Goal: Task Accomplishment & Management: Complete application form

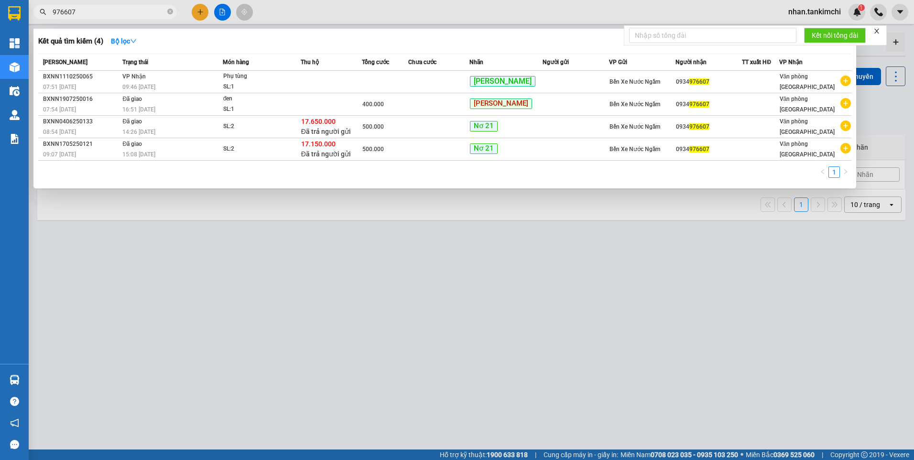
drag, startPoint x: 87, startPoint y: 9, endPoint x: 37, endPoint y: 18, distance: 51.6
click at [37, 18] on span "976607" at bounding box center [104, 12] width 143 height 14
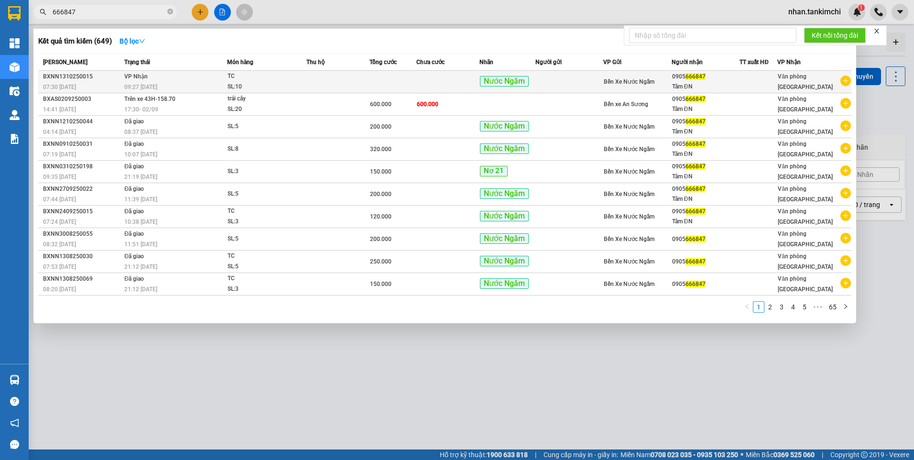
type input "666847"
click at [352, 85] on td at bounding box center [337, 82] width 63 height 22
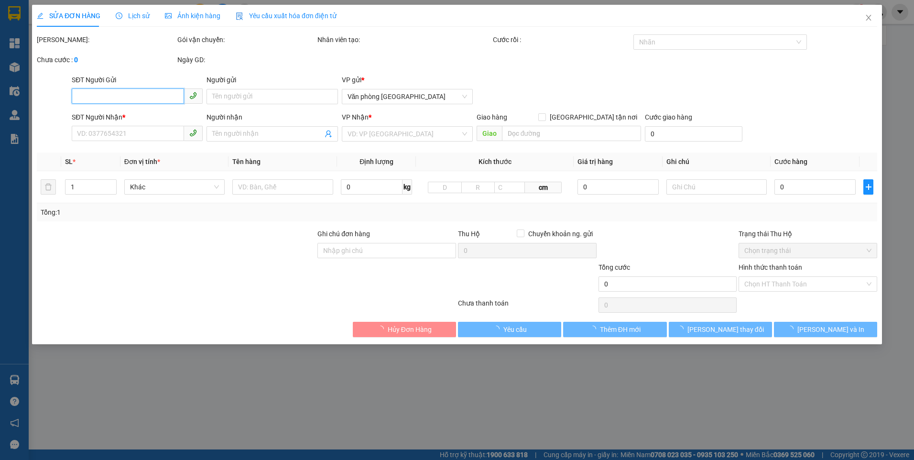
type input "0905666847"
type input "Tâm ĐN"
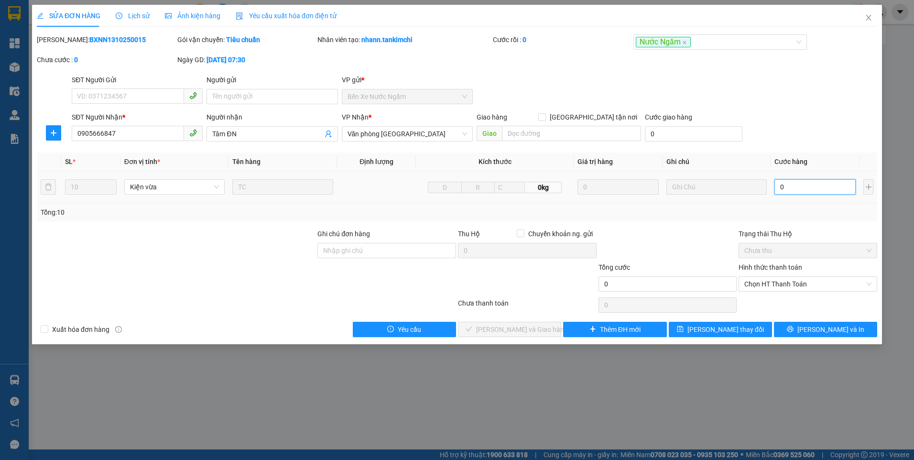
click at [809, 184] on input "0" at bounding box center [815, 186] width 81 height 15
type input "4"
type input "40"
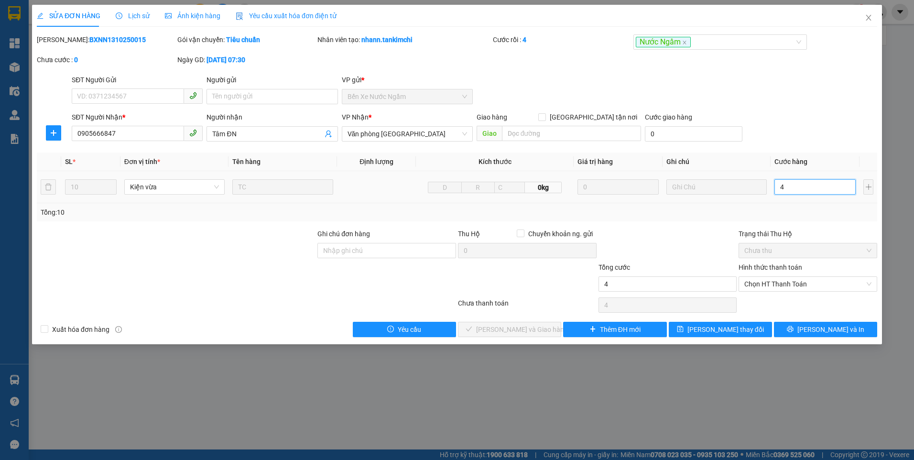
type input "40"
type input "400"
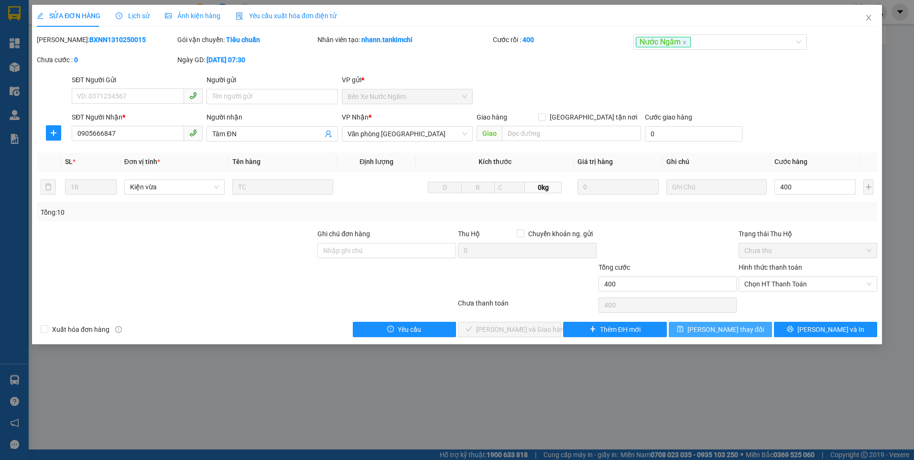
type input "400.000"
click at [713, 329] on span "[PERSON_NAME] thay đổi" at bounding box center [726, 329] width 76 height 11
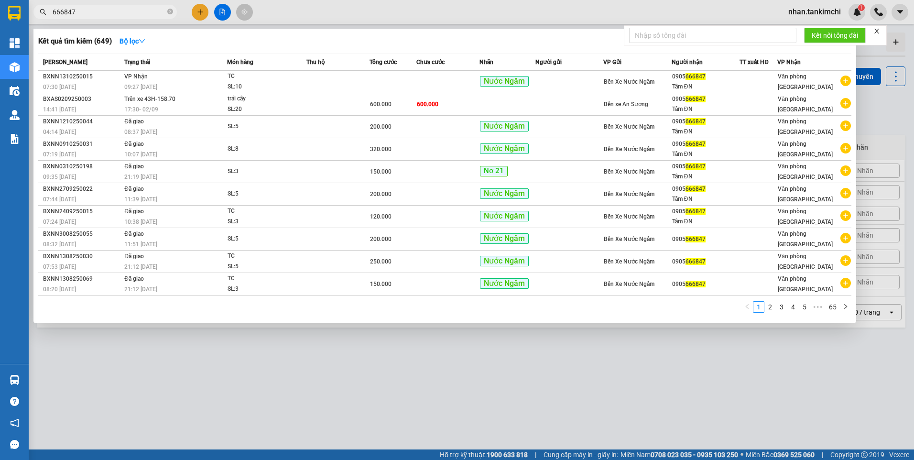
drag, startPoint x: 95, startPoint y: 12, endPoint x: 36, endPoint y: 20, distance: 58.9
click at [36, 20] on div "Kết quả tìm kiếm ( 649 ) Bộ lọc Mã ĐH Trạng thái Món hàng Thu hộ Tổng cước Chưa…" at bounding box center [93, 12] width 186 height 17
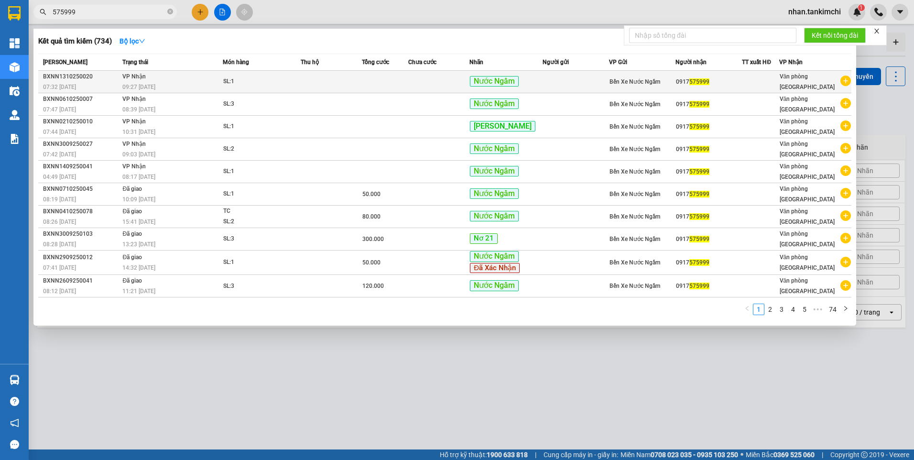
type input "575999"
click at [347, 82] on td at bounding box center [332, 82] width 62 height 22
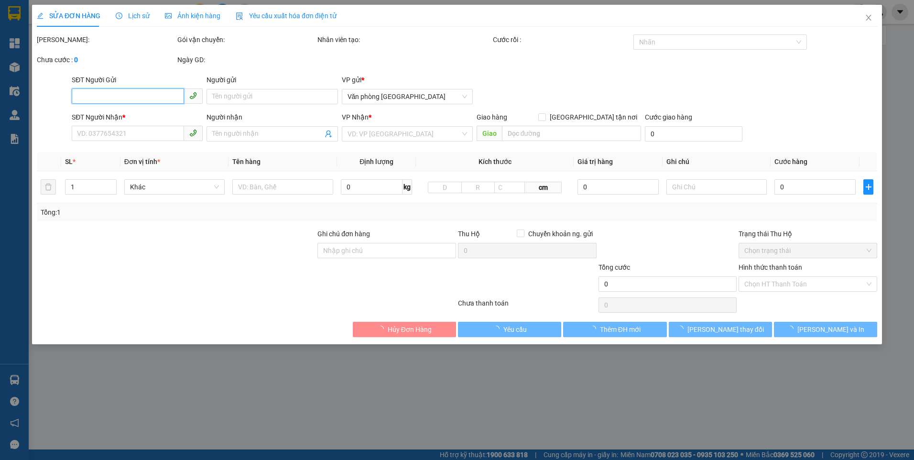
type input "0917575999"
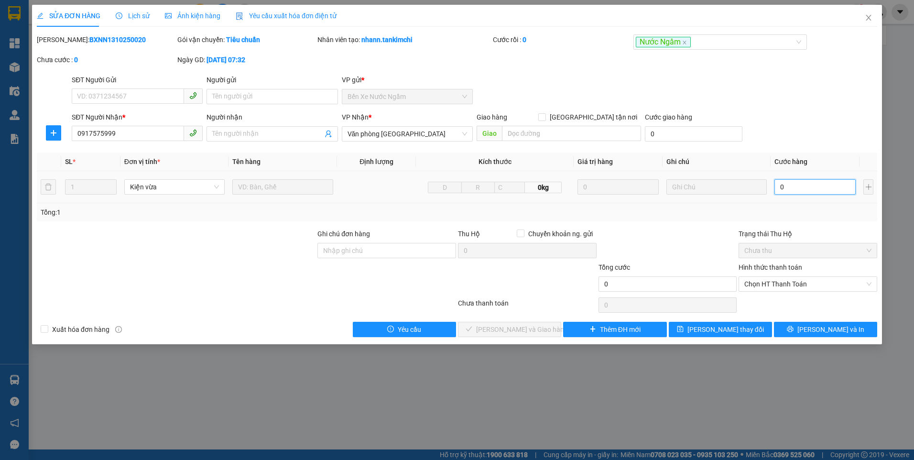
click at [809, 188] on input "0" at bounding box center [815, 186] width 81 height 15
type input "4"
type input "40"
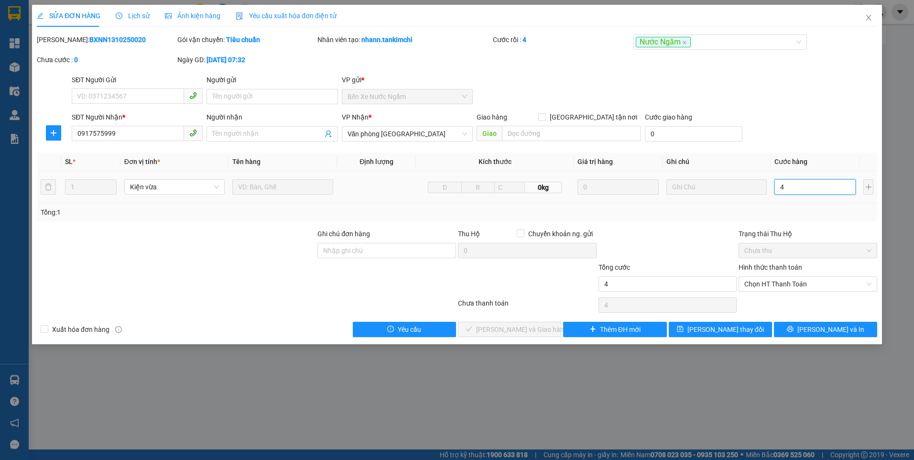
type input "40"
type input "40.000"
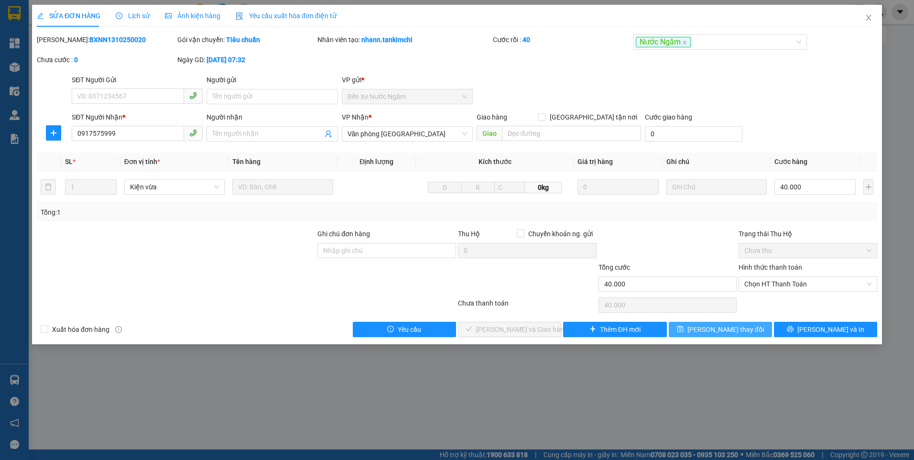
click at [732, 330] on span "[PERSON_NAME] thay đổi" at bounding box center [726, 329] width 76 height 11
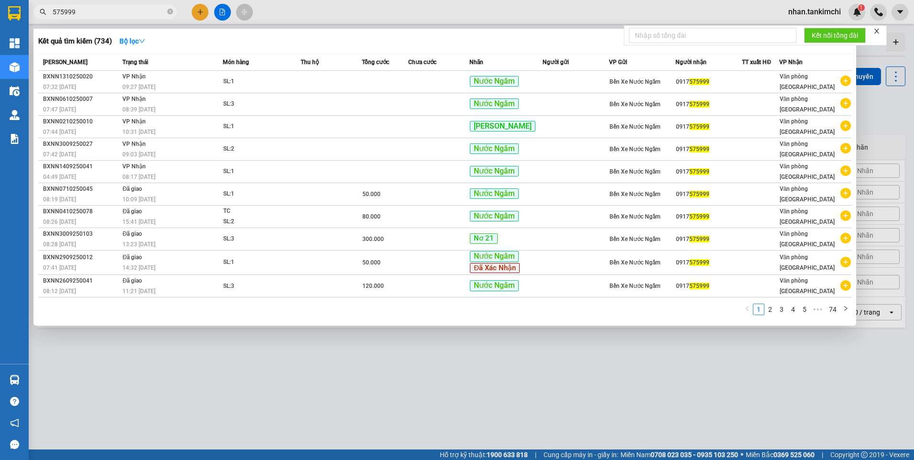
drag, startPoint x: 52, startPoint y: 15, endPoint x: 33, endPoint y: 15, distance: 19.1
click at [33, 15] on div "575999" at bounding box center [93, 12] width 186 height 14
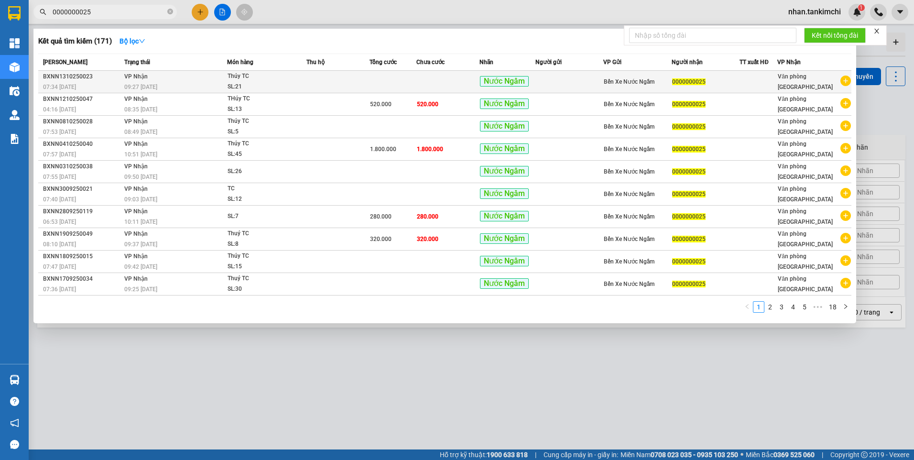
type input "0000000025"
click at [361, 83] on td at bounding box center [337, 82] width 63 height 22
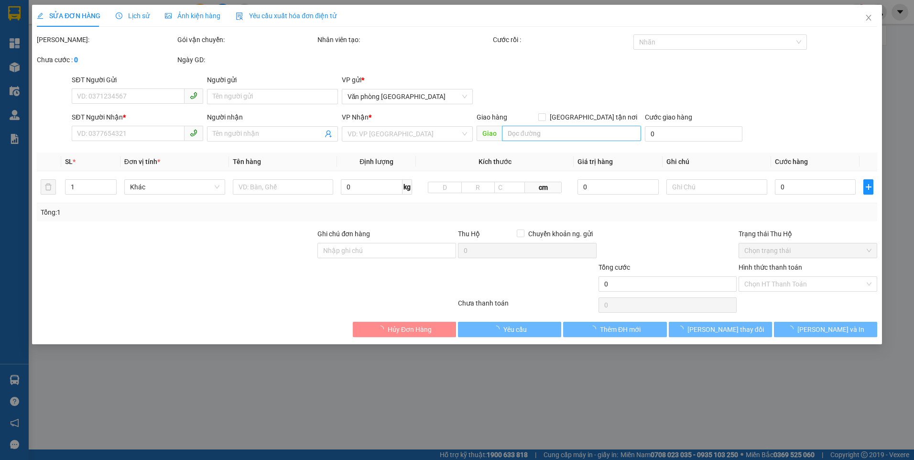
type input "0000000025"
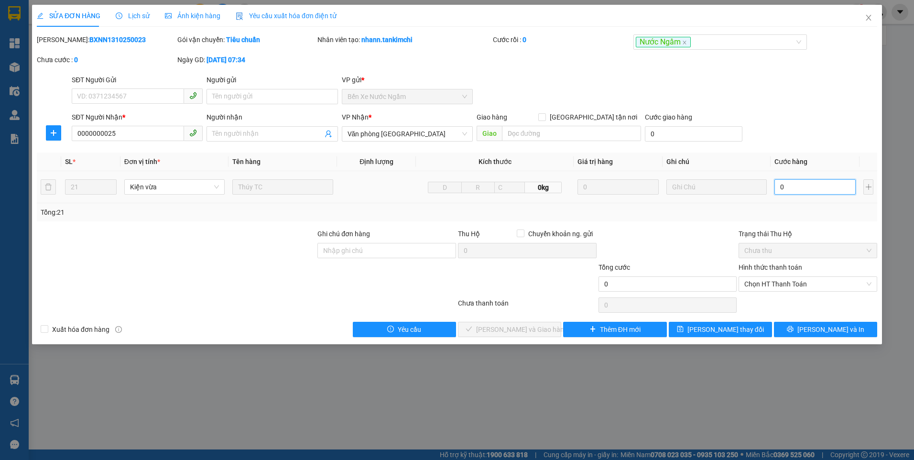
click at [813, 186] on input "0" at bounding box center [815, 186] width 81 height 15
type input "8"
type input "84"
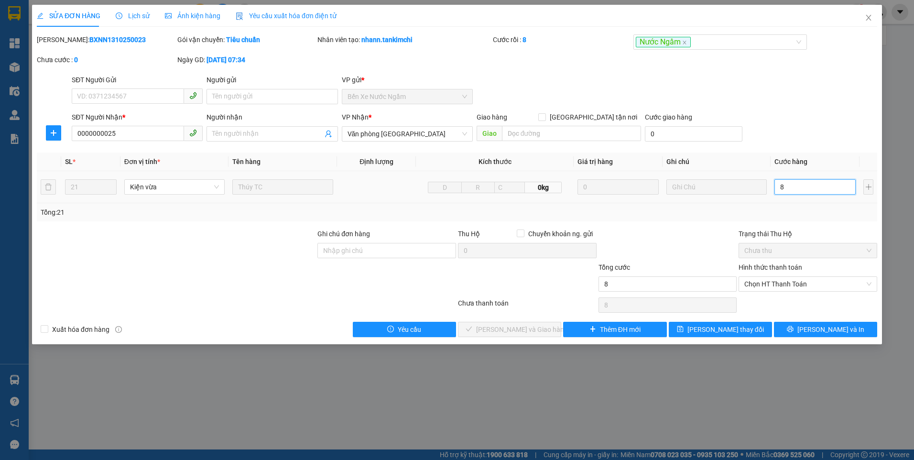
type input "84"
type input "840"
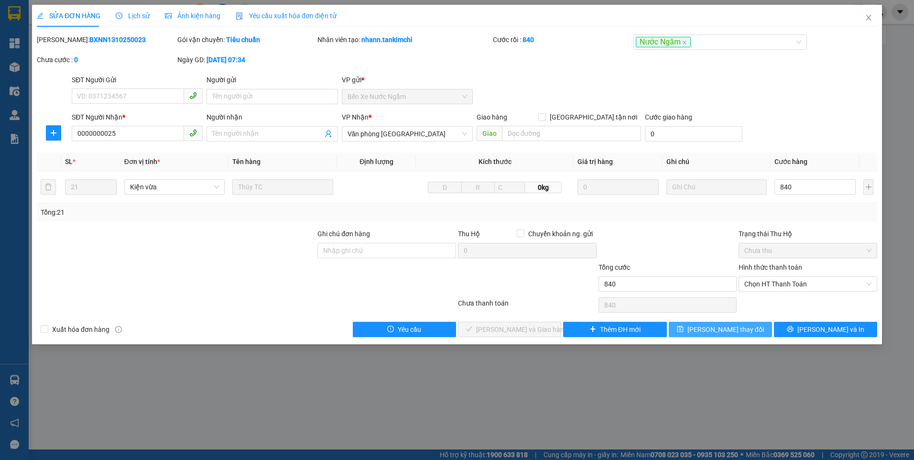
type input "840.000"
click at [707, 329] on button "[PERSON_NAME] thay đổi" at bounding box center [720, 329] width 103 height 15
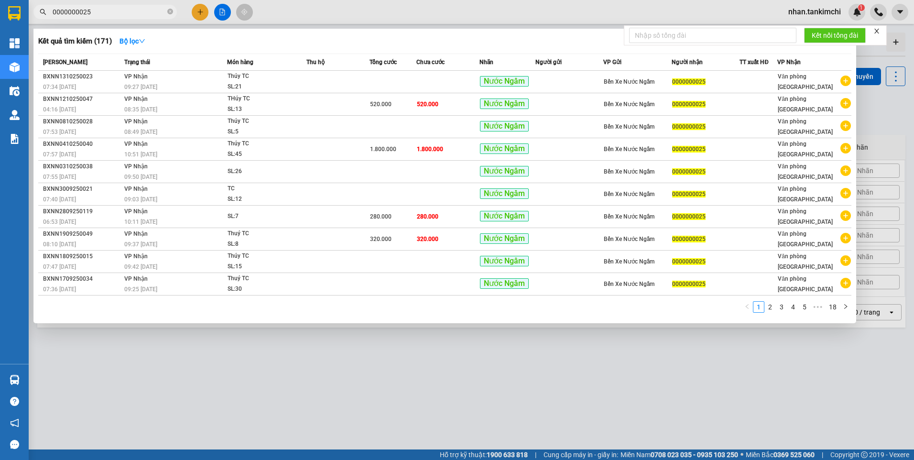
drag, startPoint x: 75, startPoint y: 18, endPoint x: 37, endPoint y: 20, distance: 37.8
click at [37, 20] on div "Kết quả tìm kiếm ( 171 ) Bộ lọc Mã ĐH Trạng thái Món hàng Thu hộ Tổng cước Chưa…" at bounding box center [93, 12] width 186 height 17
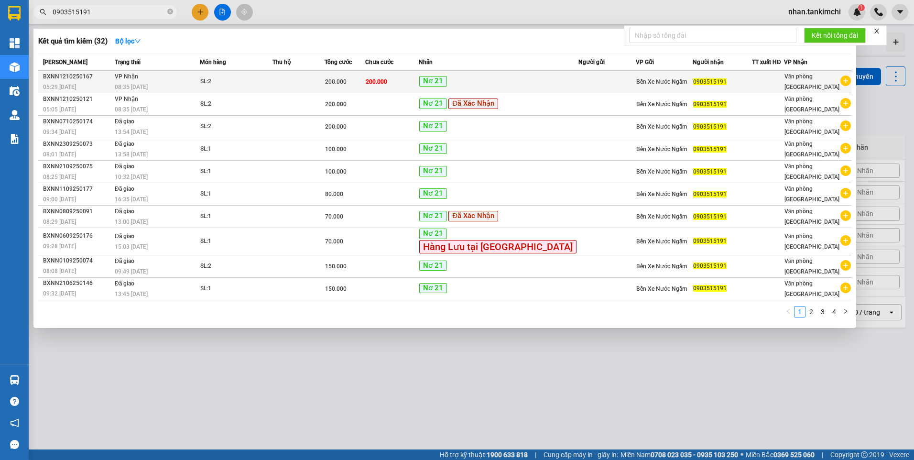
type input "0903515191"
click at [306, 83] on td at bounding box center [299, 82] width 52 height 22
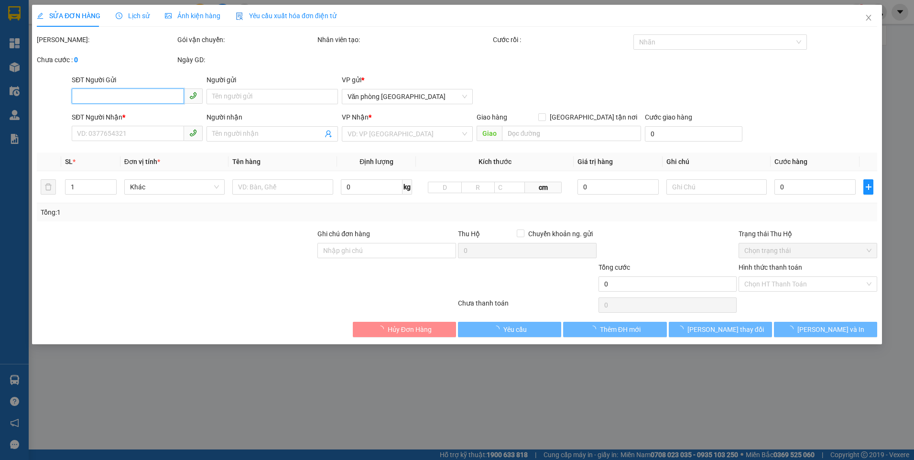
type input "0903515191"
type input "200.000"
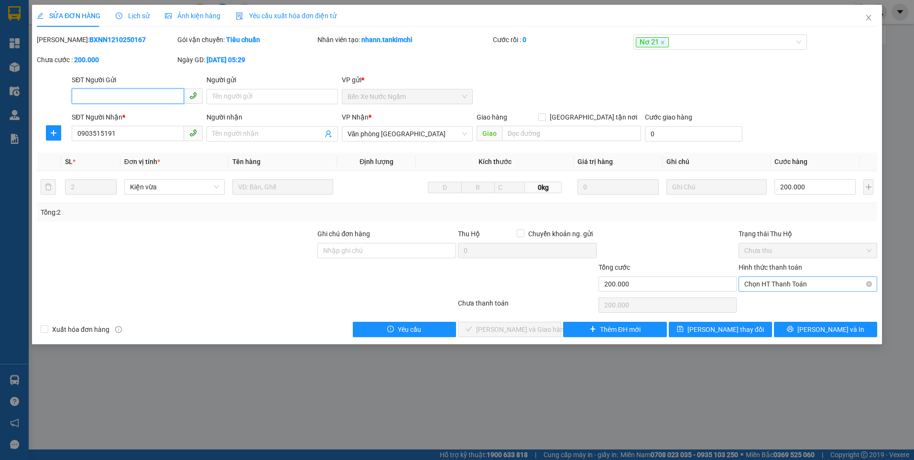
click at [790, 284] on span "Chọn HT Thanh Toán" at bounding box center [807, 284] width 127 height 14
click at [778, 302] on div "Tại văn phòng" at bounding box center [807, 303] width 127 height 11
type input "0"
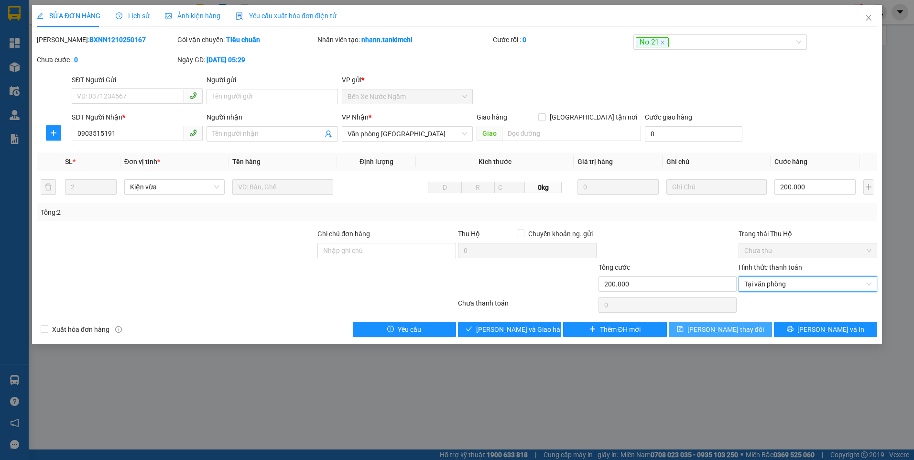
click at [726, 332] on span "[PERSON_NAME] thay đổi" at bounding box center [726, 329] width 76 height 11
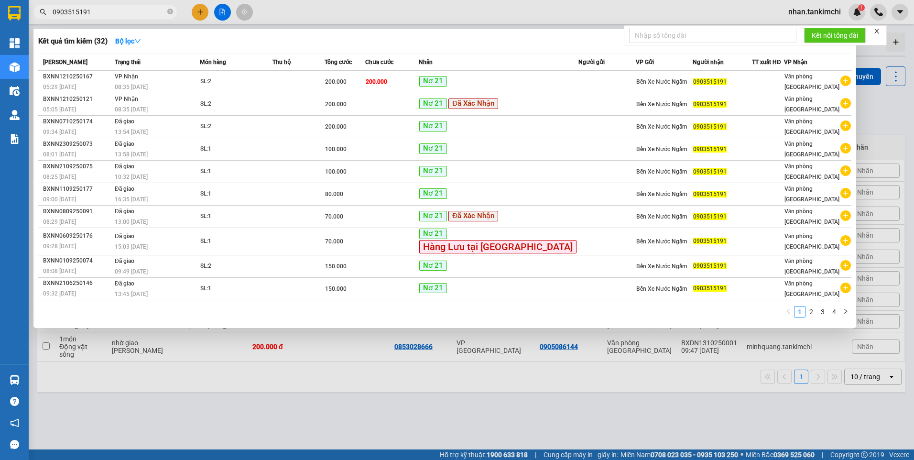
drag, startPoint x: 98, startPoint y: 14, endPoint x: 46, endPoint y: 24, distance: 53.1
click at [46, 21] on div "Kết quả tìm kiếm ( 32 ) Bộ lọc Mã ĐH Trạng thái Món hàng Thu hộ Tổng cước Chưa …" at bounding box center [93, 12] width 186 height 17
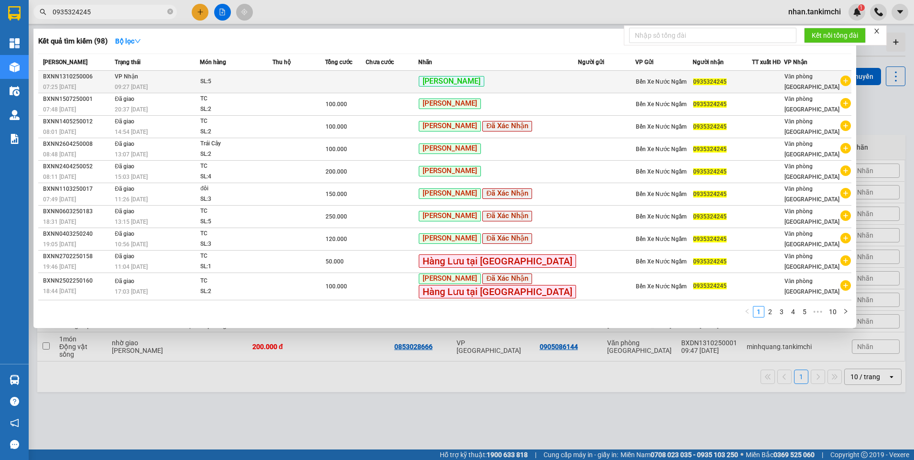
type input "0935324245"
click at [366, 86] on td at bounding box center [345, 82] width 41 height 22
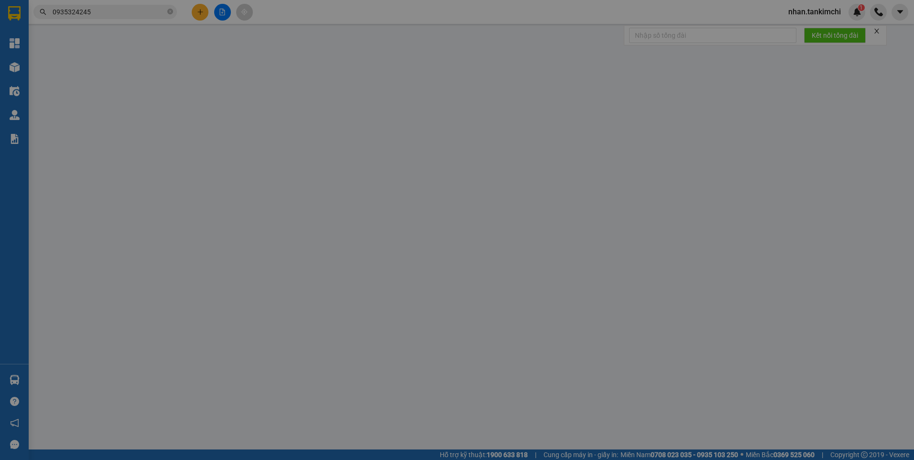
type input "0935324245"
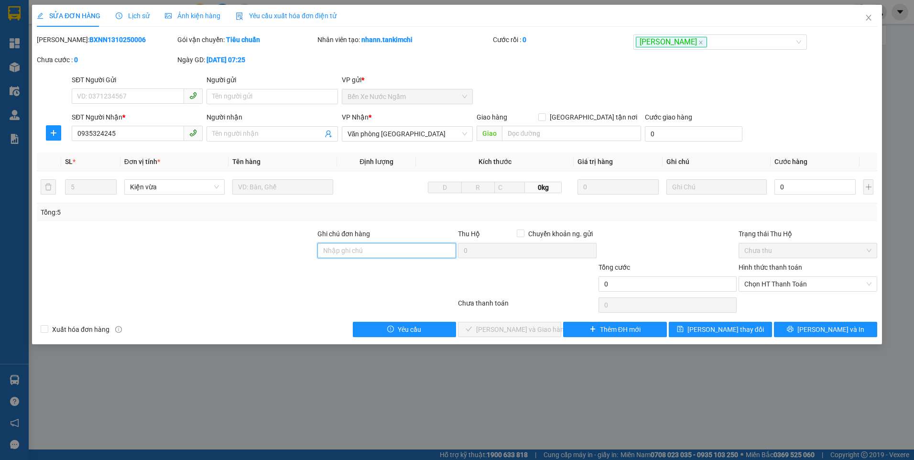
click at [349, 249] on input "Ghi chú đơn hàng" at bounding box center [386, 250] width 139 height 15
type input "03 kiện"
click at [810, 187] on input "0" at bounding box center [815, 186] width 81 height 15
type input "1"
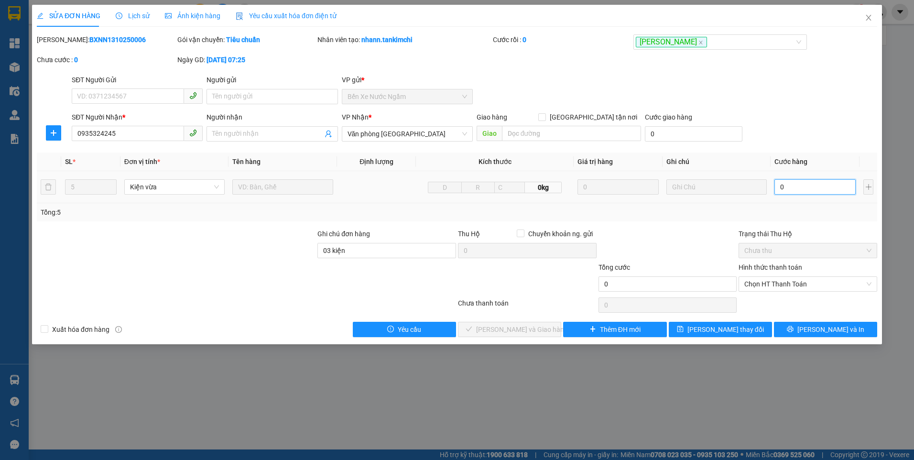
type input "1"
type input "15"
type input "150"
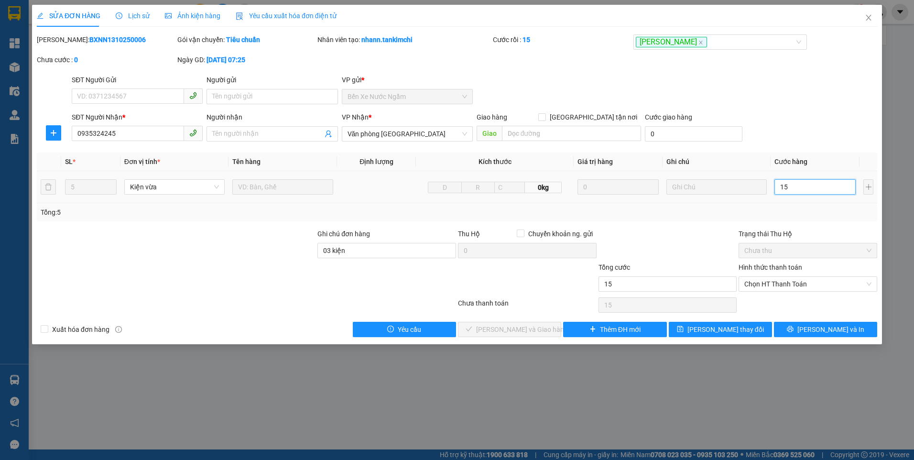
type input "150"
type input "150.000"
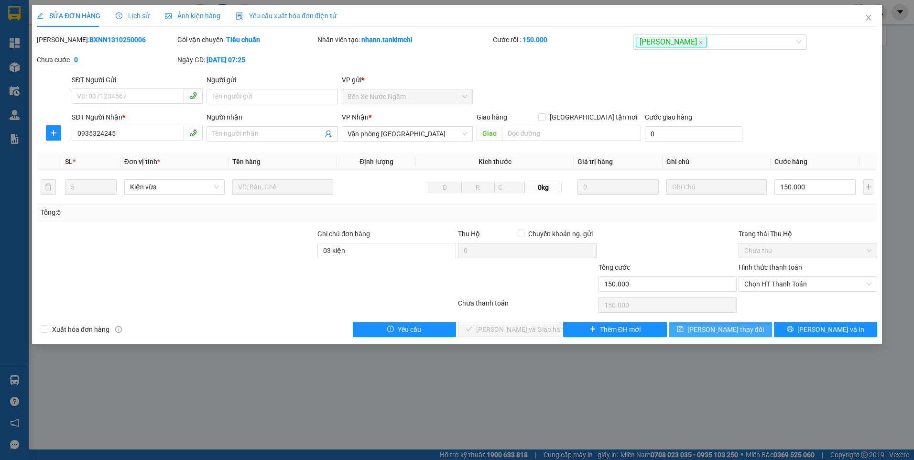
click at [722, 331] on span "[PERSON_NAME] thay đổi" at bounding box center [726, 329] width 76 height 11
